Goal: Navigation & Orientation: Find specific page/section

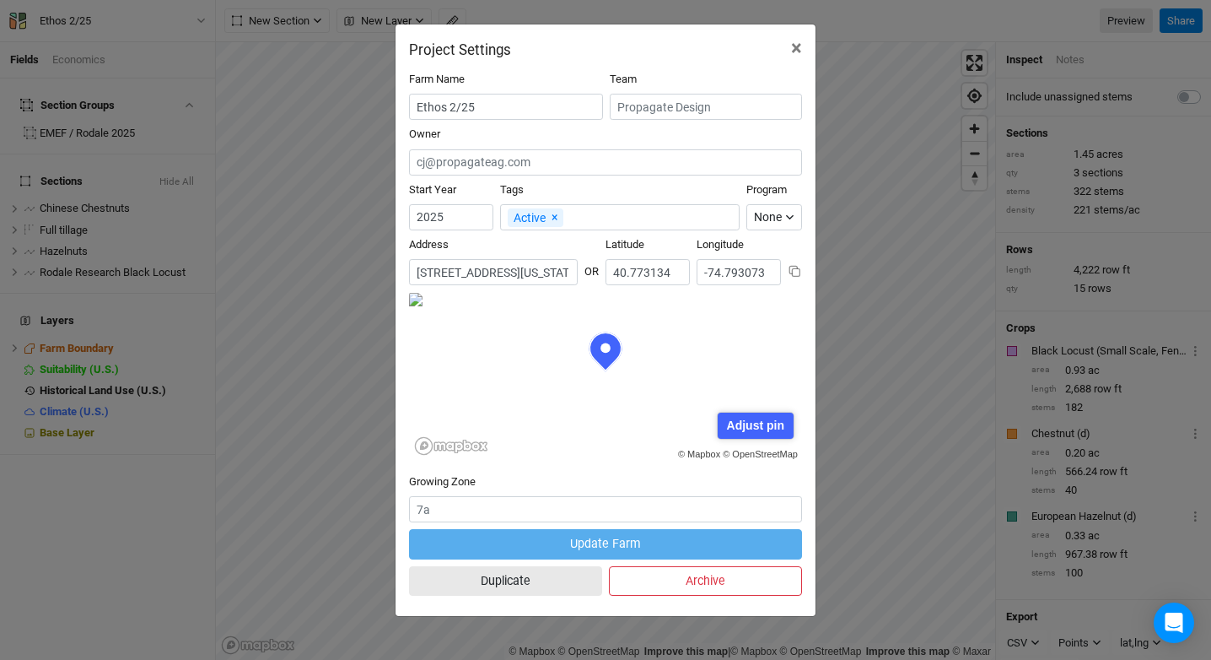
scroll to position [84, 197]
